Goal: Task Accomplishment & Management: Manage account settings

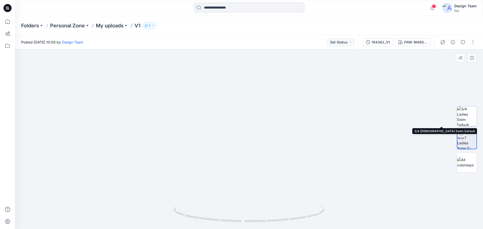
click at [466, 115] on img at bounding box center [467, 116] width 20 height 20
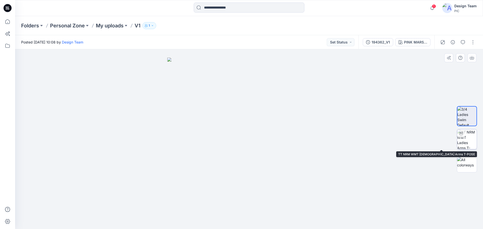
click at [469, 139] on img at bounding box center [467, 140] width 20 height 20
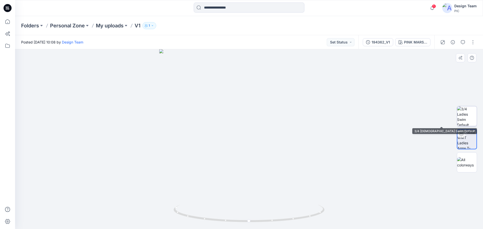
click at [459, 120] on img at bounding box center [467, 116] width 20 height 20
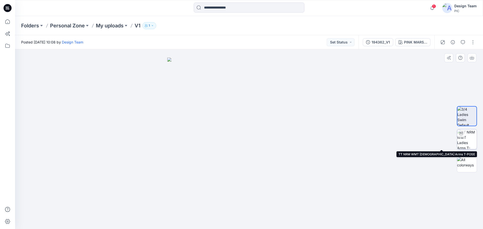
click at [466, 138] on img at bounding box center [467, 140] width 20 height 20
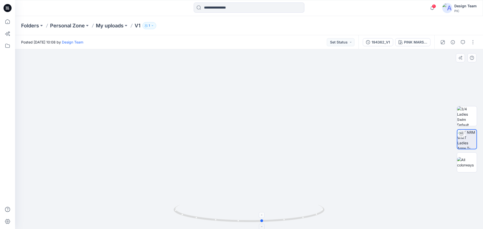
drag, startPoint x: 304, startPoint y: 218, endPoint x: 314, endPoint y: 214, distance: 10.0
click at [317, 216] on icon at bounding box center [250, 214] width 152 height 19
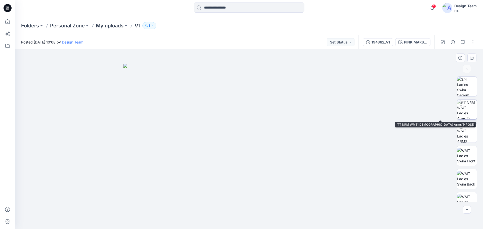
click at [467, 116] on img at bounding box center [467, 110] width 20 height 20
drag, startPoint x: 305, startPoint y: 217, endPoint x: 307, endPoint y: 220, distance: 3.6
click at [307, 220] on icon at bounding box center [250, 214] width 152 height 19
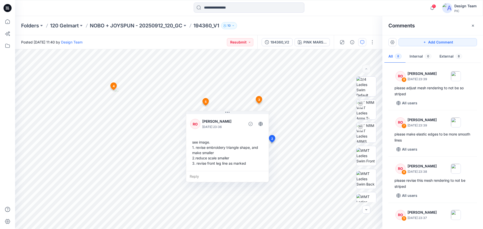
scroll to position [226, 0]
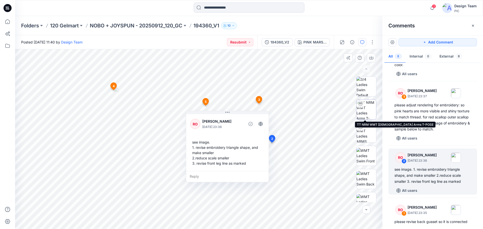
click at [371, 105] on img at bounding box center [367, 110] width 20 height 20
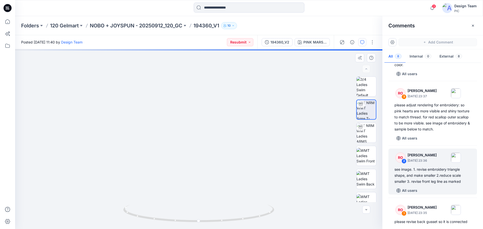
drag, startPoint x: 221, startPoint y: 190, endPoint x: 219, endPoint y: 90, distance: 100.7
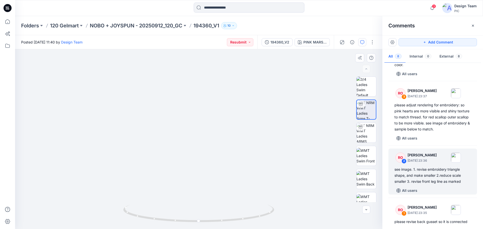
drag, startPoint x: 144, startPoint y: 123, endPoint x: 159, endPoint y: 183, distance: 62.4
click at [441, 181] on div "see image. 1. revise embroidery triangle shape, and make smaller 2.reduce scale…" at bounding box center [433, 176] width 76 height 18
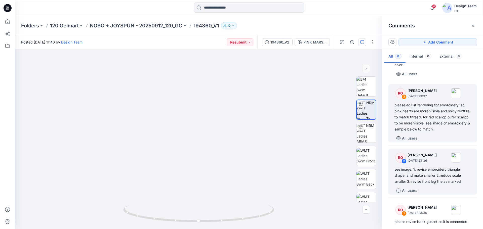
click at [435, 128] on div "please adjust rendering for embroidery: so pink hearts are more visible and shi…" at bounding box center [433, 117] width 76 height 30
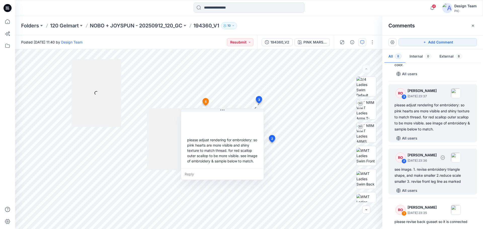
click at [423, 171] on div "see image. 1. revise embroidery triangle shape, and make smaller 2.reduce scale…" at bounding box center [433, 176] width 76 height 18
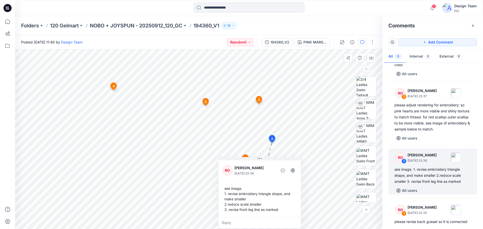
drag, startPoint x: 237, startPoint y: 91, endPoint x: 255, endPoint y: 174, distance: 85.8
click at [255, 174] on div "RO Raquel Ortiz October 01, 2025 23:36 see image. 1. revise embroidery triangle…" at bounding box center [259, 192] width 83 height 71
click at [285, 42] on div "194360_V2" at bounding box center [279, 43] width 19 height 6
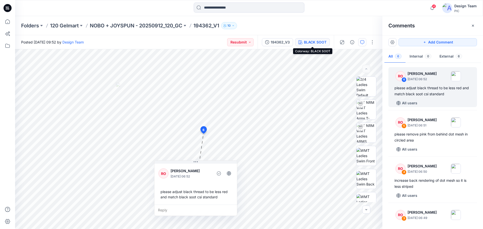
click at [322, 41] on div "BLACK SOOT" at bounding box center [315, 43] width 23 height 6
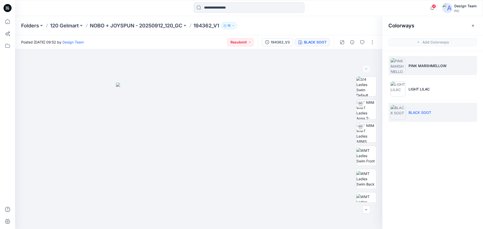
click at [401, 69] on img at bounding box center [397, 65] width 15 height 15
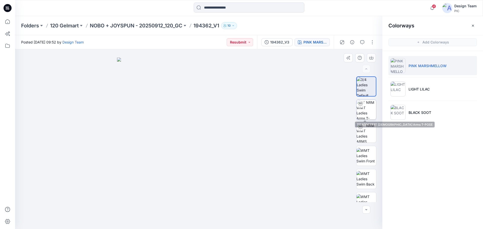
click at [369, 109] on img at bounding box center [367, 110] width 20 height 20
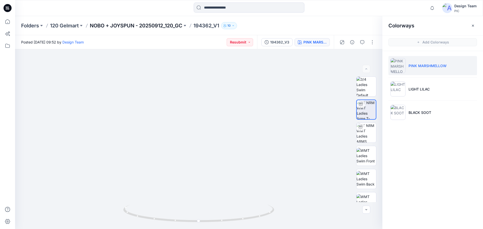
click at [146, 26] on p "NOBO + JOYSPUN - 20250912_120_GC" at bounding box center [136, 25] width 93 height 7
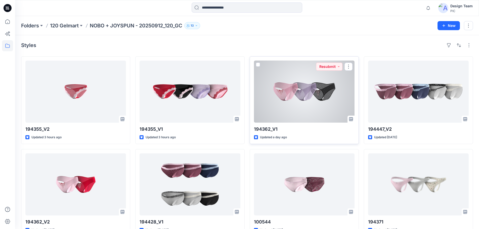
click at [301, 96] on div at bounding box center [304, 92] width 101 height 62
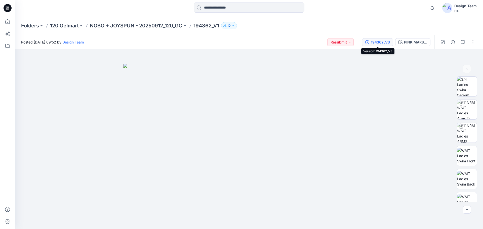
click at [388, 43] on div "194362_V3" at bounding box center [380, 43] width 19 height 6
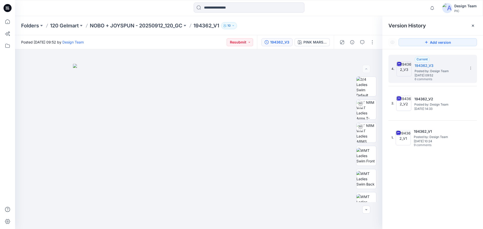
click at [125, 22] on div "Folders 120 Gelmart NOBO + JOYSPUN - 20250912_120_GC 194362_V1 10" at bounding box center [249, 25] width 468 height 19
click at [126, 25] on p "NOBO + JOYSPUN - 20250912_120_GC" at bounding box center [136, 25] width 93 height 7
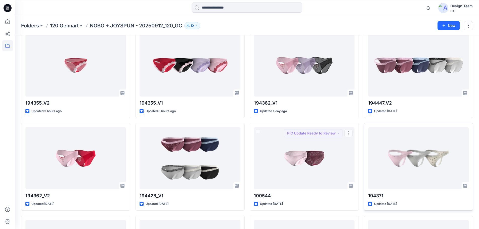
scroll to position [24, 0]
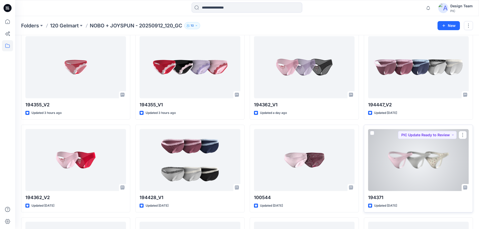
click at [404, 149] on div at bounding box center [418, 160] width 101 height 62
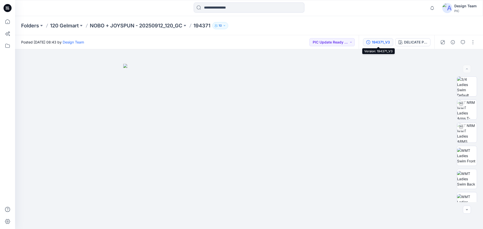
click at [385, 43] on div "194371_V3" at bounding box center [381, 43] width 18 height 6
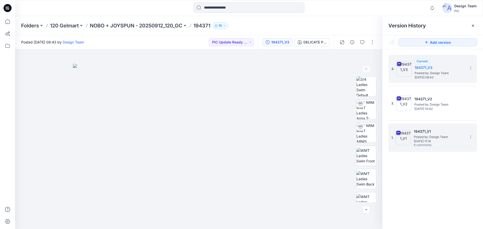
click at [432, 140] on span "Monday, September 29, 2025 11:14" at bounding box center [439, 142] width 50 height 4
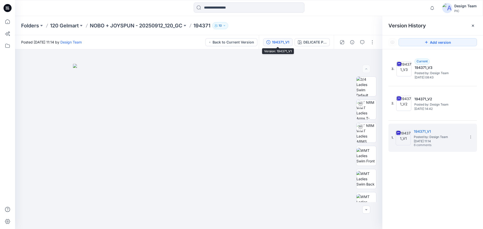
click at [277, 41] on div "194371_V1" at bounding box center [280, 43] width 17 height 6
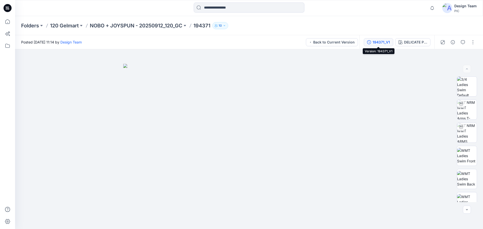
click at [377, 38] on button "194371_V1" at bounding box center [378, 42] width 29 height 8
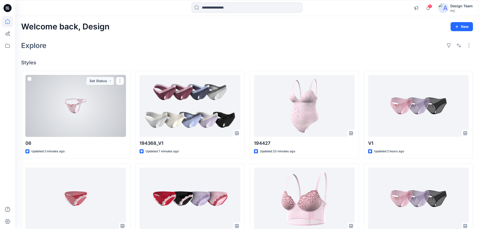
click at [79, 110] on div at bounding box center [75, 106] width 101 height 62
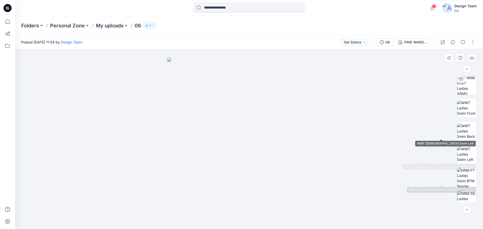
scroll to position [80, 0]
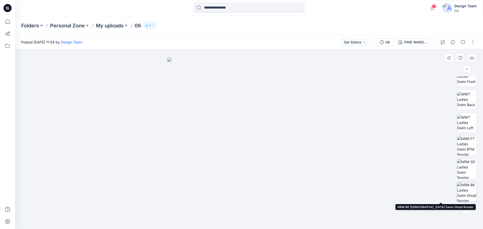
click at [472, 192] on img at bounding box center [467, 192] width 20 height 20
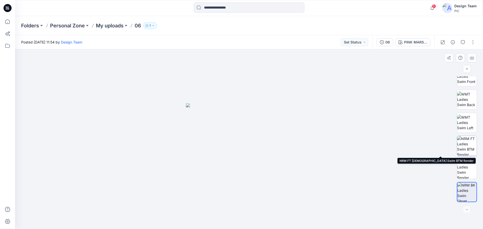
click at [467, 147] on img at bounding box center [467, 146] width 20 height 20
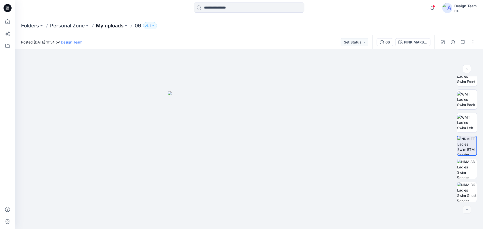
click at [120, 25] on p "My uploads" at bounding box center [110, 25] width 28 height 7
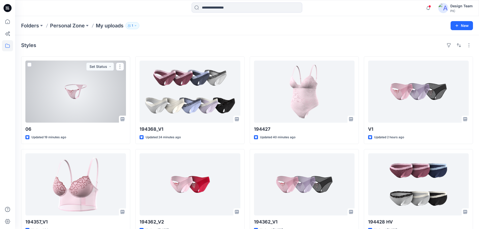
click at [93, 105] on div at bounding box center [75, 92] width 101 height 62
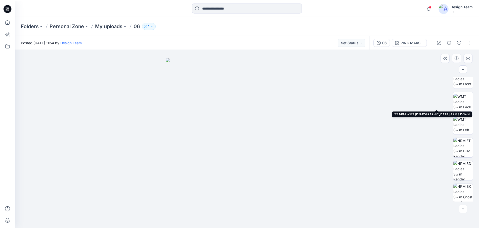
scroll to position [80, 0]
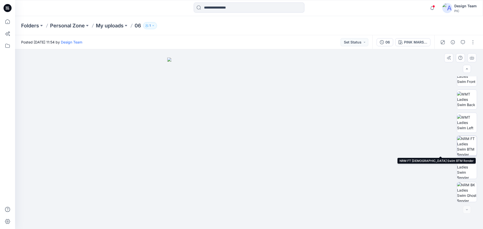
click at [471, 150] on img at bounding box center [467, 146] width 20 height 20
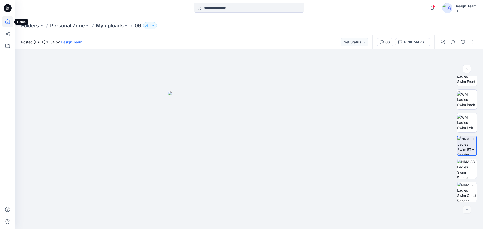
click at [7, 23] on icon at bounding box center [7, 21] width 11 height 11
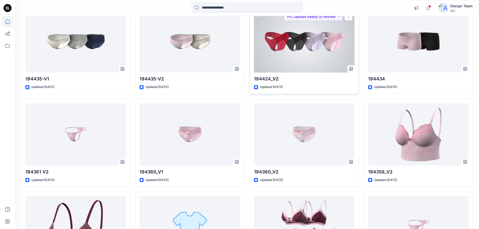
scroll to position [1656, 0]
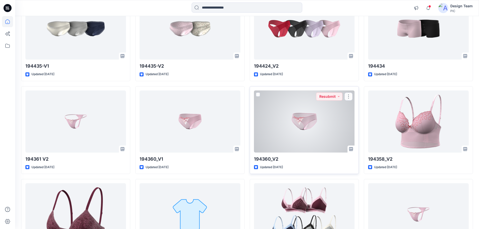
click at [300, 129] on div at bounding box center [304, 122] width 101 height 62
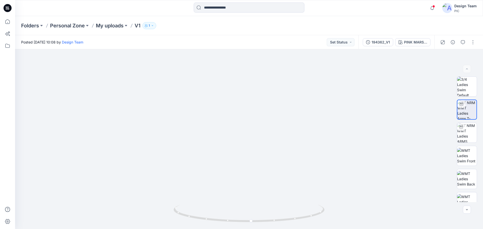
click at [115, 8] on div at bounding box center [73, 8] width 117 height 11
click at [381, 43] on div "194362_V1" at bounding box center [381, 43] width 18 height 6
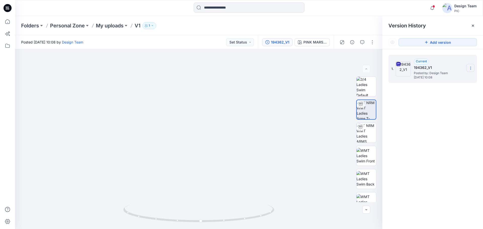
click at [472, 67] on icon at bounding box center [471, 68] width 4 height 4
click at [422, 138] on div "1. Current 194362_V1 Posted by: Design Team [DATE] 10:08 Download Source BW Fil…" at bounding box center [432, 142] width 101 height 187
click at [370, 44] on button "button" at bounding box center [372, 42] width 8 height 8
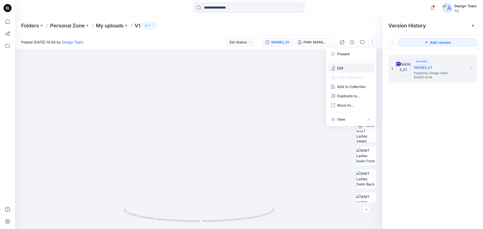
click at [356, 69] on button "Edit" at bounding box center [351, 67] width 46 height 9
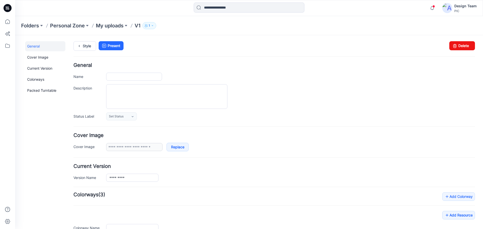
type input "**"
type input "**********"
click at [455, 43] on link "Delete" at bounding box center [462, 45] width 26 height 9
